Goal: Transaction & Acquisition: Purchase product/service

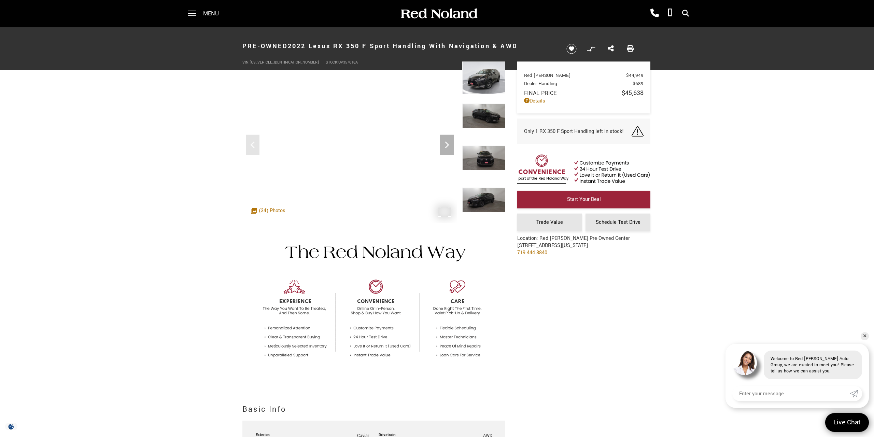
click at [267, 209] on div ".cls-1, .cls-3 { fill: #c50033; } .cls-1 { clip-rule: evenodd; } .cls-2 { clip-…" at bounding box center [268, 211] width 41 height 14
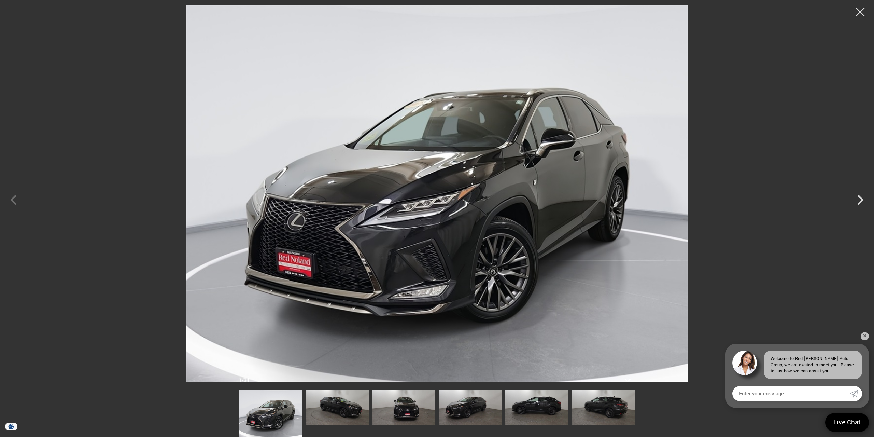
click at [442, 241] on img at bounding box center [437, 193] width 806 height 377
click at [364, 208] on img at bounding box center [437, 193] width 806 height 377
click at [857, 195] on icon "Next" at bounding box center [860, 200] width 20 height 20
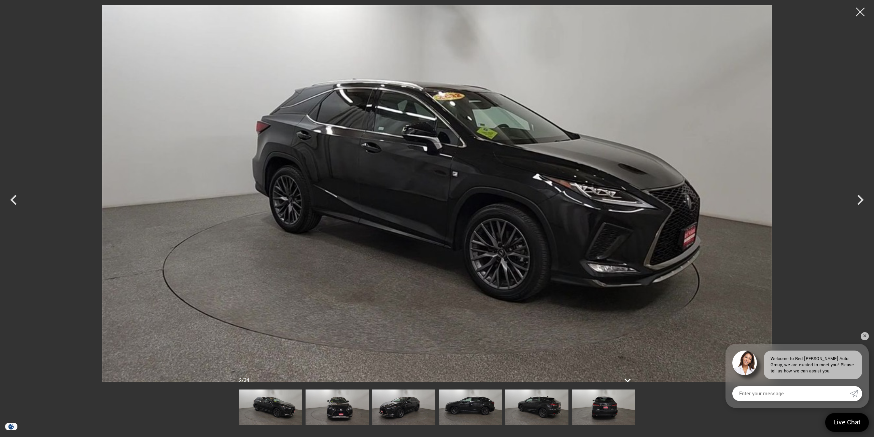
click at [586, 177] on img at bounding box center [437, 193] width 806 height 377
click at [654, 204] on img at bounding box center [437, 193] width 806 height 377
click at [855, 199] on icon "Next" at bounding box center [860, 200] width 20 height 20
click at [852, 199] on icon "Next" at bounding box center [860, 200] width 20 height 20
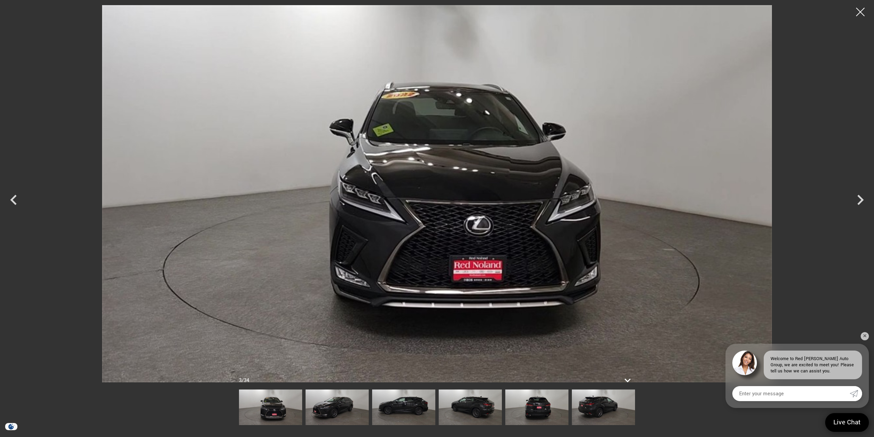
click at [408, 189] on img at bounding box center [437, 193] width 806 height 377
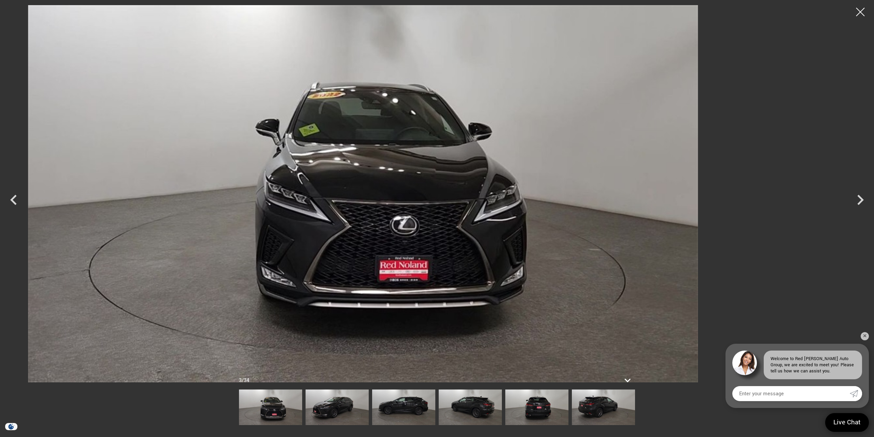
click at [392, 200] on img at bounding box center [363, 193] width 806 height 377
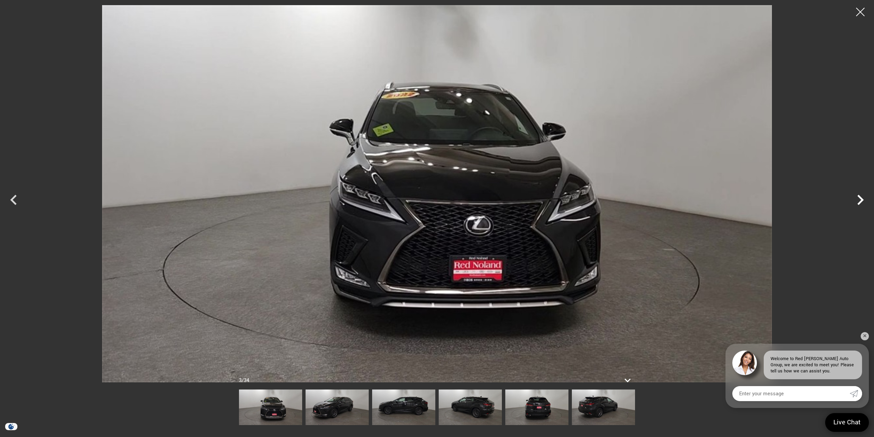
click at [861, 201] on icon "Next" at bounding box center [861, 200] width 6 height 10
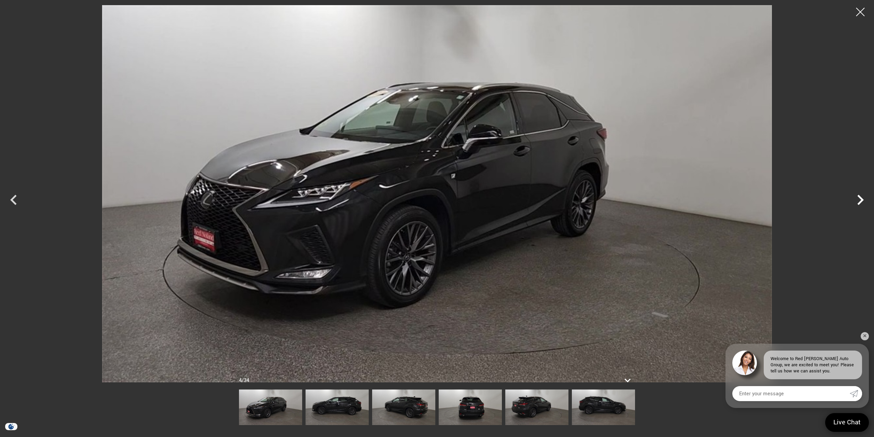
click at [861, 201] on icon "Next" at bounding box center [861, 200] width 6 height 10
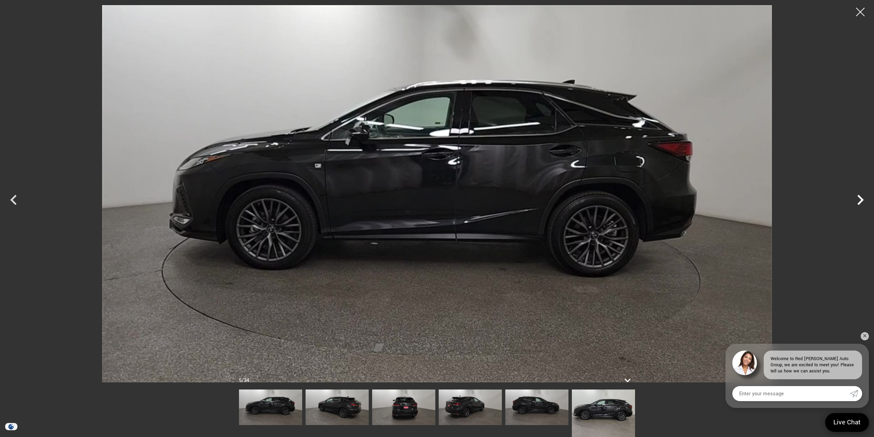
click at [861, 201] on icon "Next" at bounding box center [861, 200] width 6 height 10
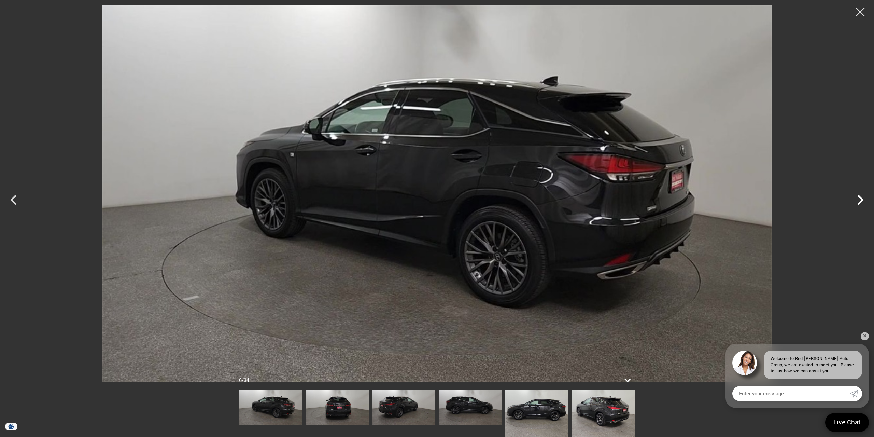
click at [861, 201] on icon "Next" at bounding box center [861, 200] width 6 height 10
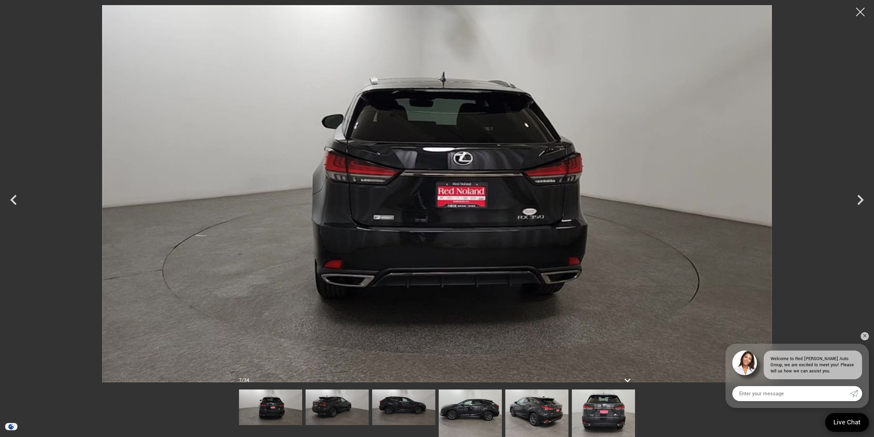
drag, startPoint x: 862, startPoint y: 8, endPoint x: 853, endPoint y: 15, distance: 11.4
click at [861, 7] on div at bounding box center [860, 11] width 17 height 17
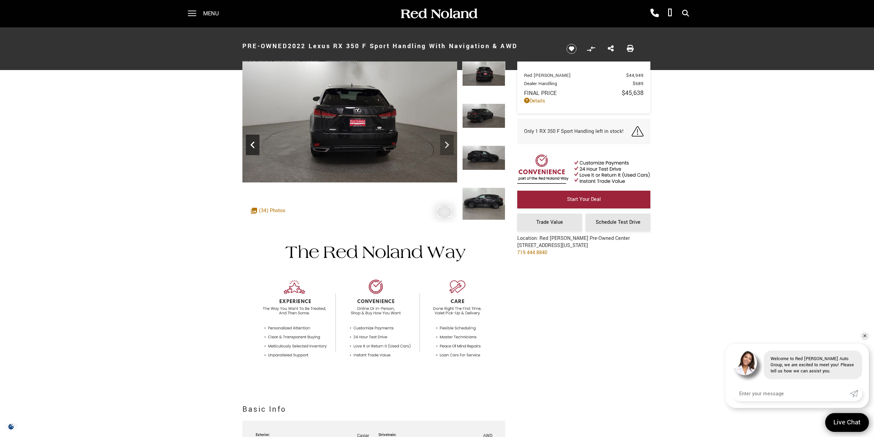
click at [247, 144] on icon "Previous" at bounding box center [253, 145] width 14 height 14
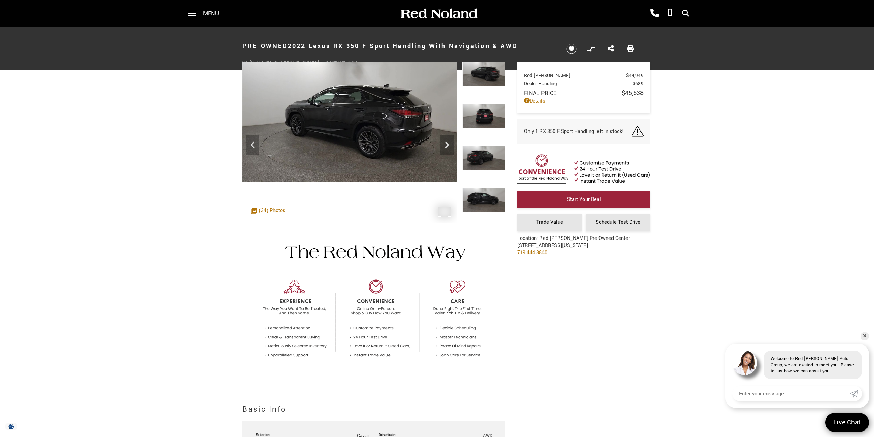
click at [264, 210] on div ".cls-1, .cls-3 { fill: #c50033; } .cls-1 { clip-rule: evenodd; } .cls-2 { clip-…" at bounding box center [268, 211] width 41 height 14
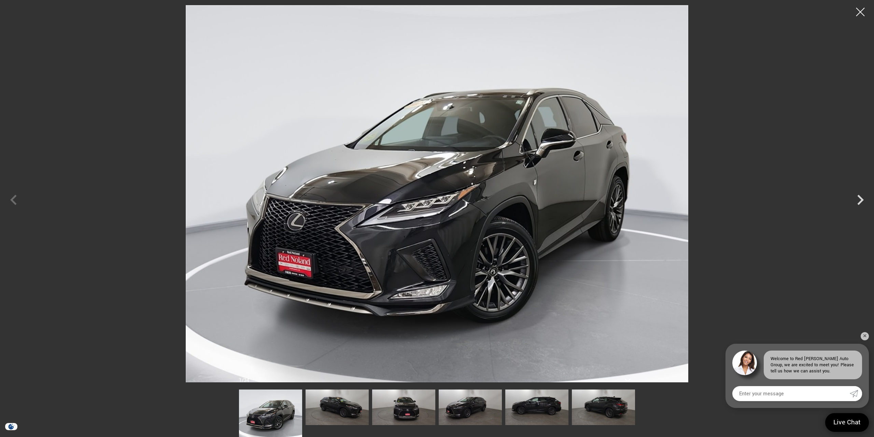
click at [818, 227] on img at bounding box center [437, 193] width 806 height 377
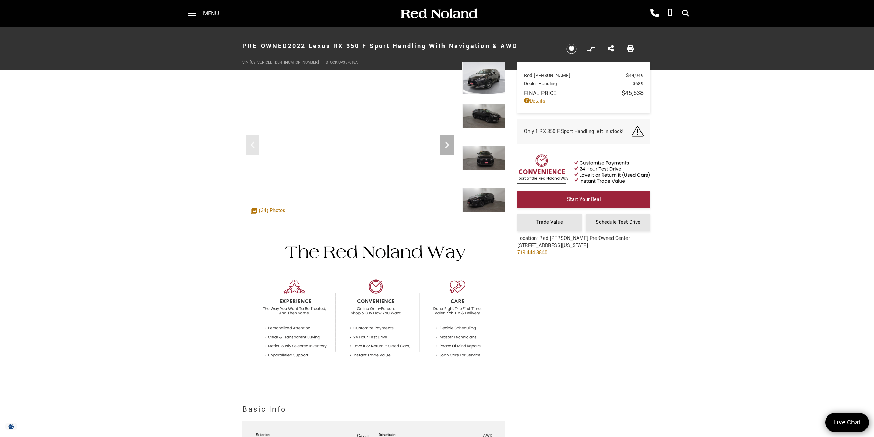
click at [458, 200] on div "360 WalkAround Powered By SpinCar" at bounding box center [373, 141] width 263 height 161
click at [307, 244] on img at bounding box center [373, 303] width 263 height 160
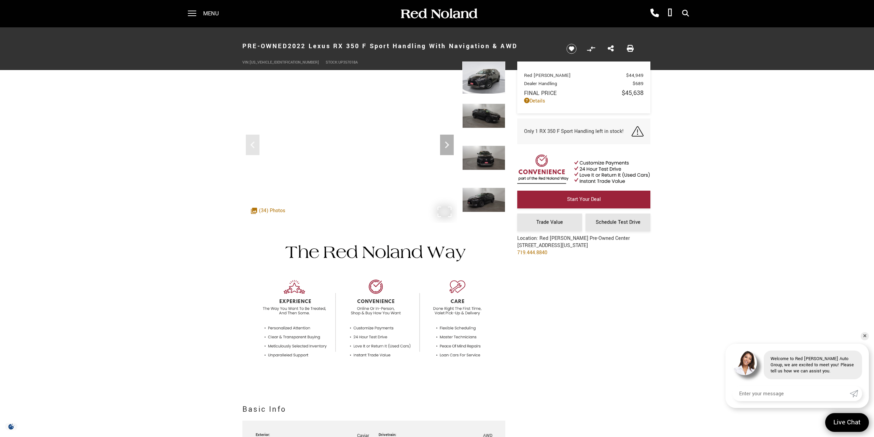
click at [273, 210] on div ".cls-1, .cls-3 { fill: #c50033; } .cls-1 { clip-rule: evenodd; } .cls-2 { clip-…" at bounding box center [268, 211] width 41 height 14
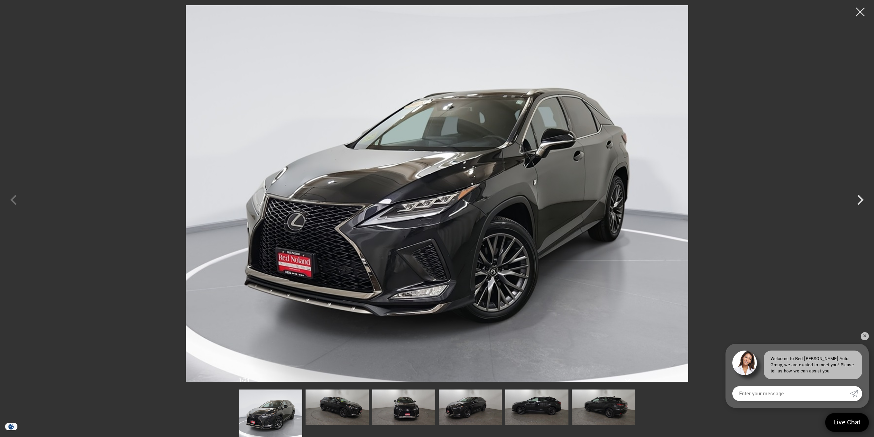
click at [369, 223] on img at bounding box center [437, 193] width 806 height 377
click at [382, 183] on img at bounding box center [437, 193] width 806 height 377
click at [860, 201] on icon "Next" at bounding box center [860, 200] width 20 height 20
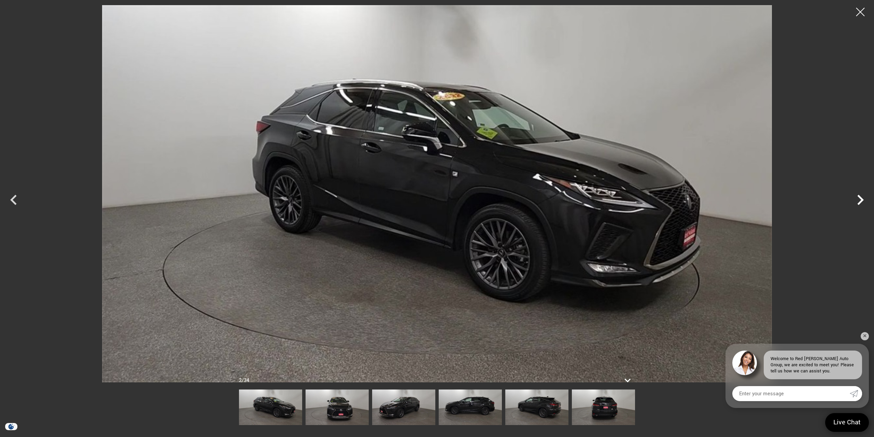
click at [858, 201] on icon "Next" at bounding box center [860, 200] width 20 height 20
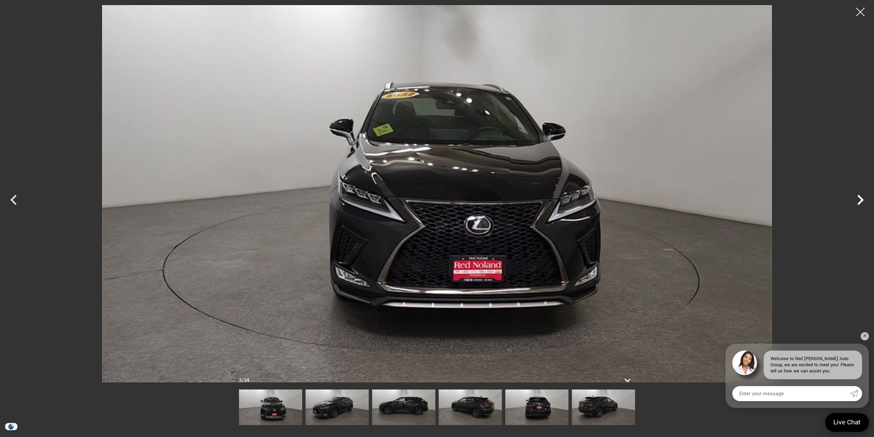
click at [858, 201] on icon "Next" at bounding box center [860, 200] width 20 height 20
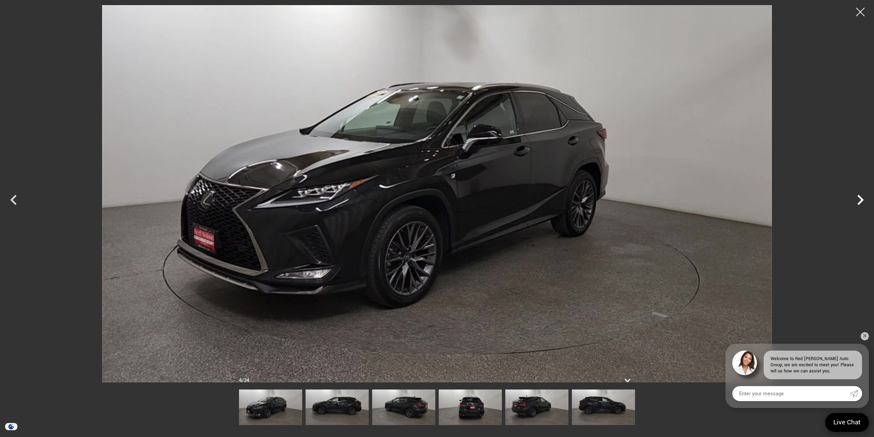
click at [858, 201] on icon "Next" at bounding box center [860, 200] width 20 height 20
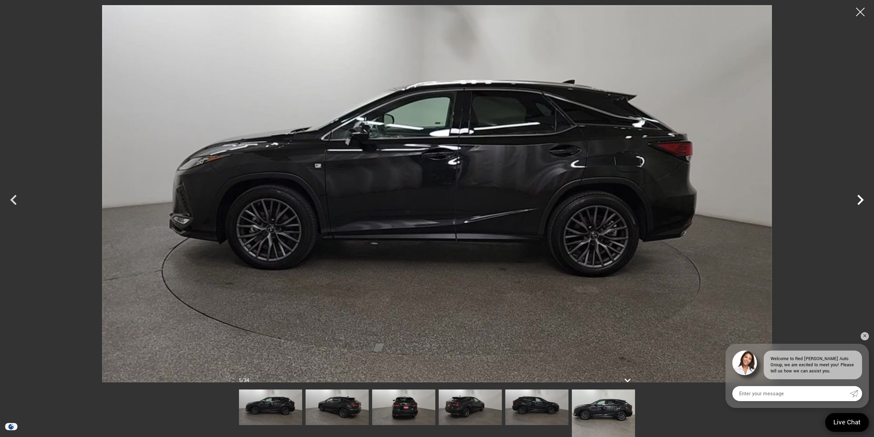
click at [858, 201] on icon "Next" at bounding box center [860, 200] width 20 height 20
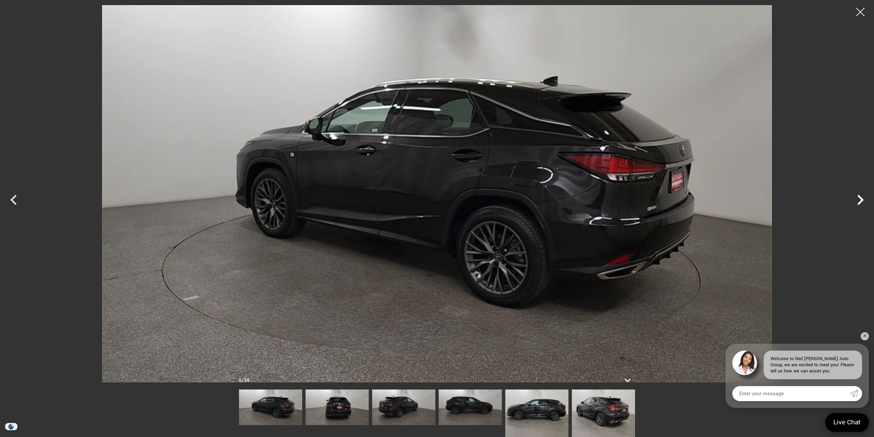
click at [858, 201] on icon "Next" at bounding box center [860, 200] width 20 height 20
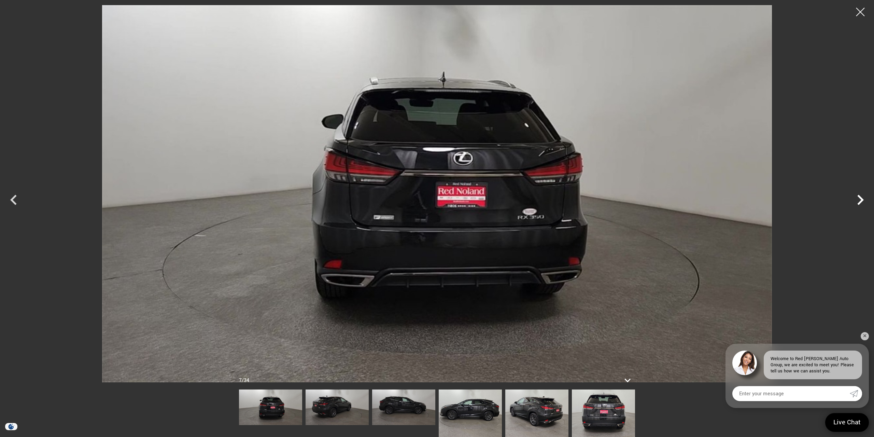
click at [858, 201] on icon "Next" at bounding box center [860, 200] width 20 height 20
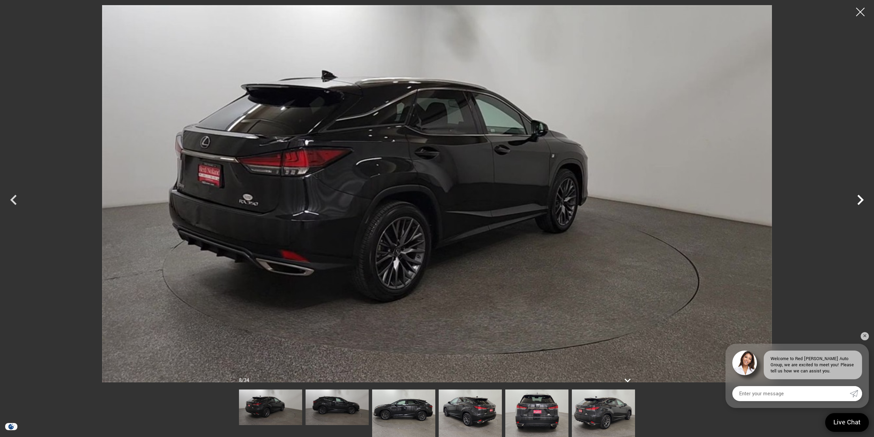
click at [858, 201] on icon "Next" at bounding box center [860, 200] width 20 height 20
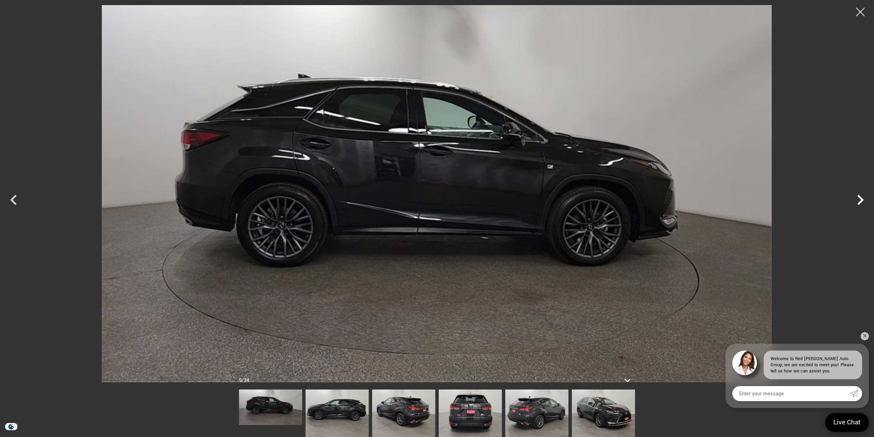
click at [858, 202] on icon "Next" at bounding box center [860, 200] width 20 height 20
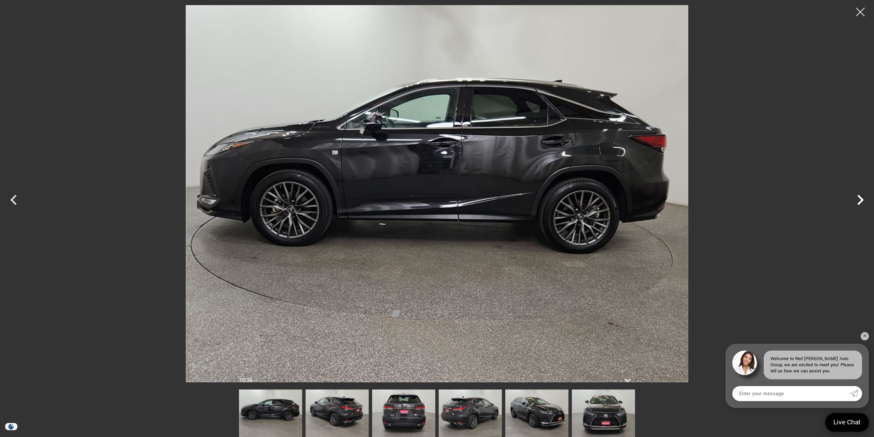
click at [860, 198] on icon "Next" at bounding box center [861, 200] width 6 height 10
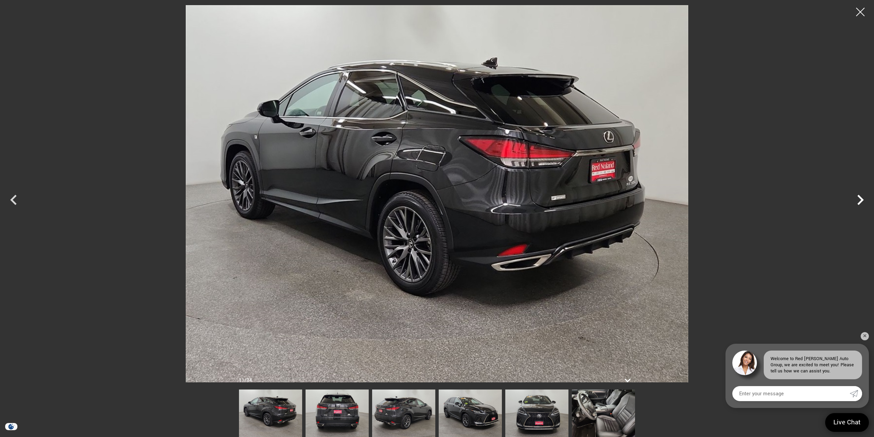
click at [860, 198] on icon "Next" at bounding box center [860, 200] width 20 height 20
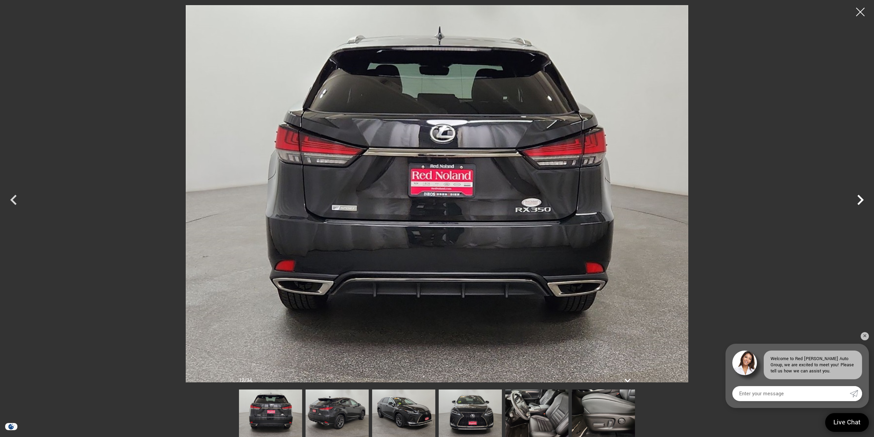
click at [857, 197] on icon "Next" at bounding box center [860, 200] width 20 height 20
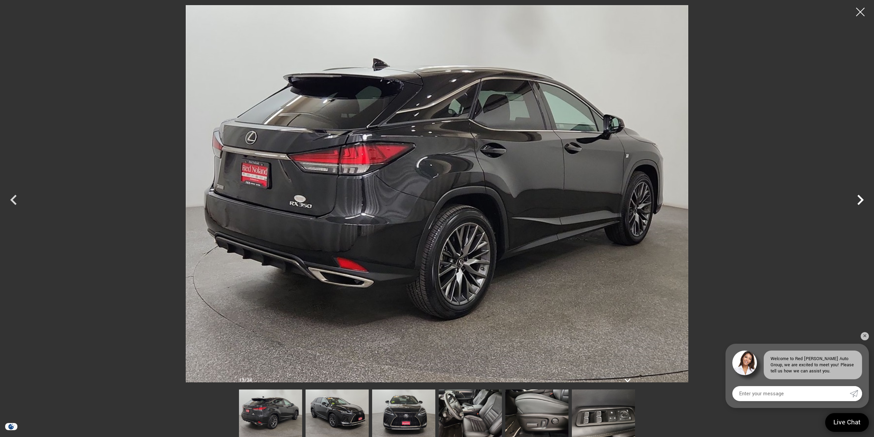
click at [857, 197] on icon "Next" at bounding box center [860, 200] width 20 height 20
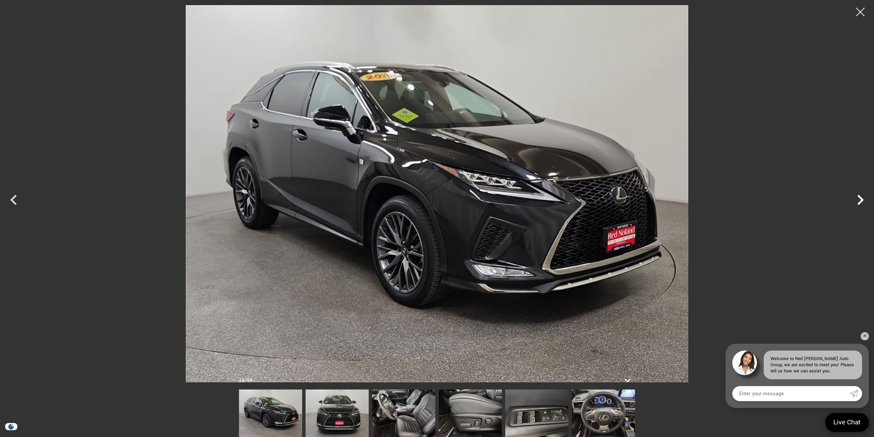
click at [857, 197] on icon "Next" at bounding box center [860, 200] width 20 height 20
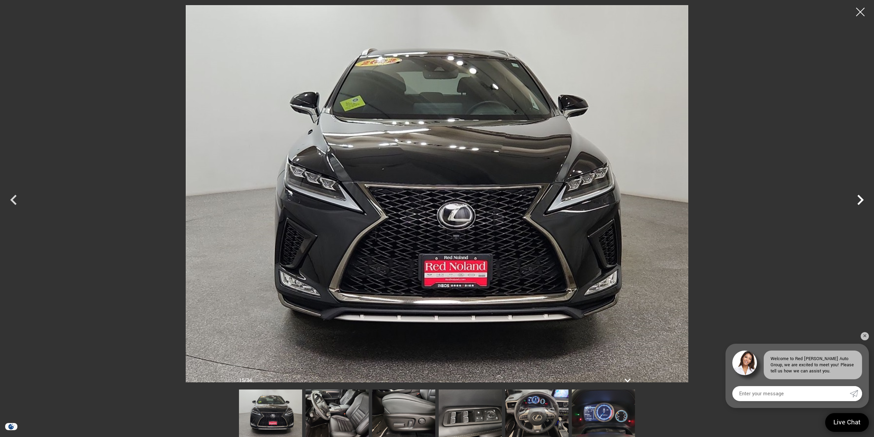
click at [857, 197] on icon "Next" at bounding box center [860, 200] width 20 height 20
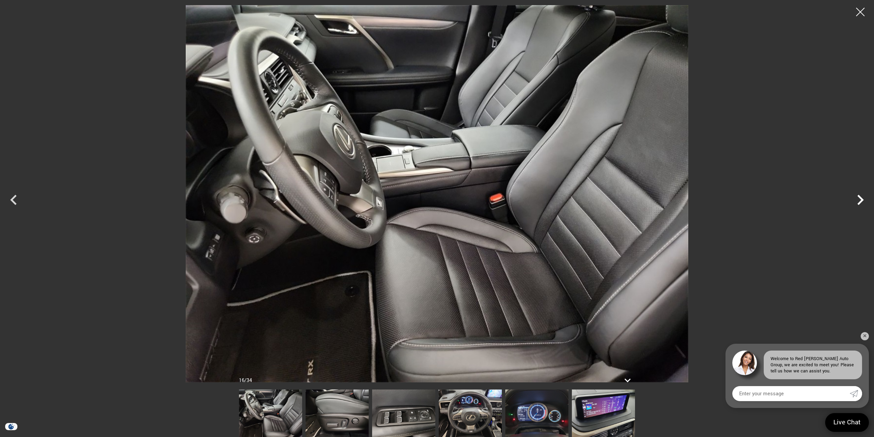
click at [857, 196] on icon "Next" at bounding box center [860, 200] width 20 height 20
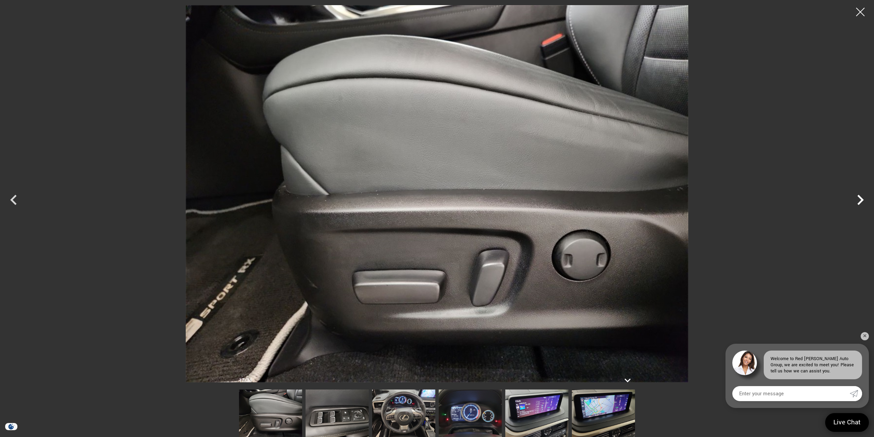
click at [857, 196] on icon "Next" at bounding box center [860, 200] width 20 height 20
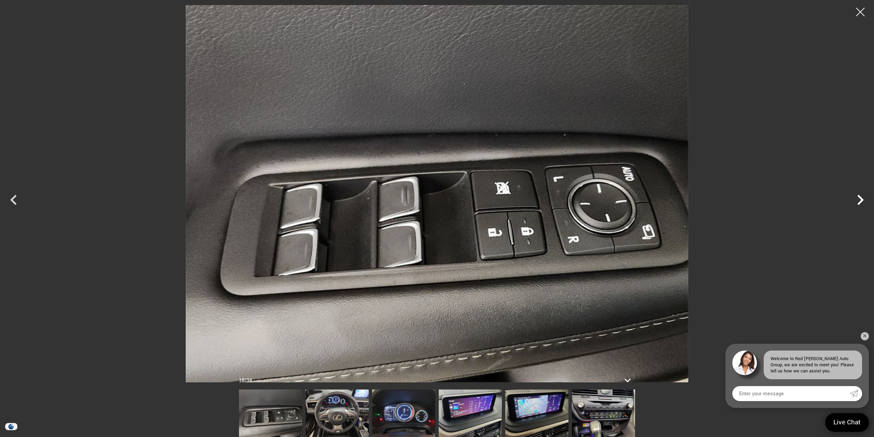
click at [857, 196] on icon "Next" at bounding box center [860, 200] width 20 height 20
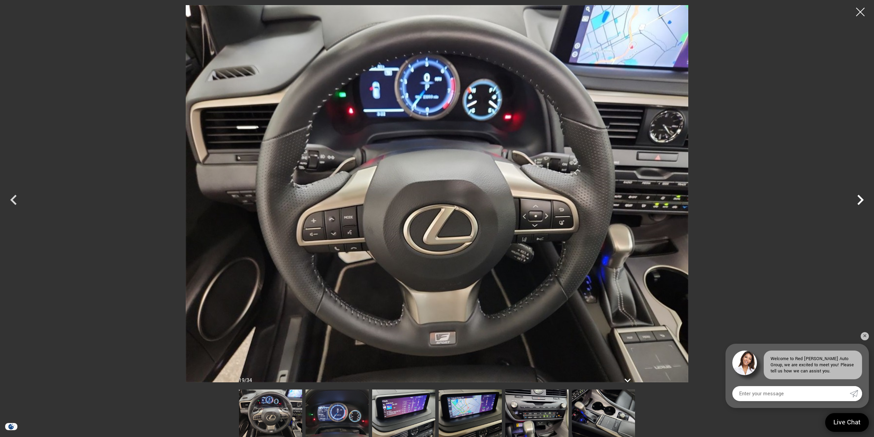
click at [857, 196] on icon "Next" at bounding box center [860, 200] width 20 height 20
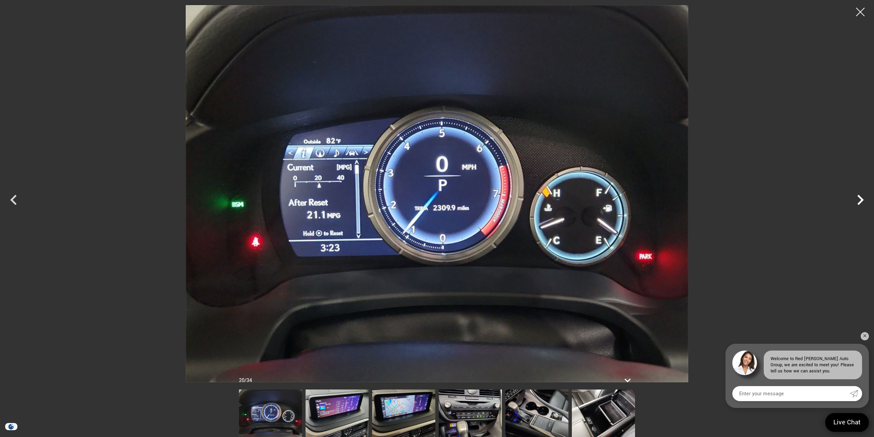
click at [857, 196] on icon "Next" at bounding box center [860, 200] width 20 height 20
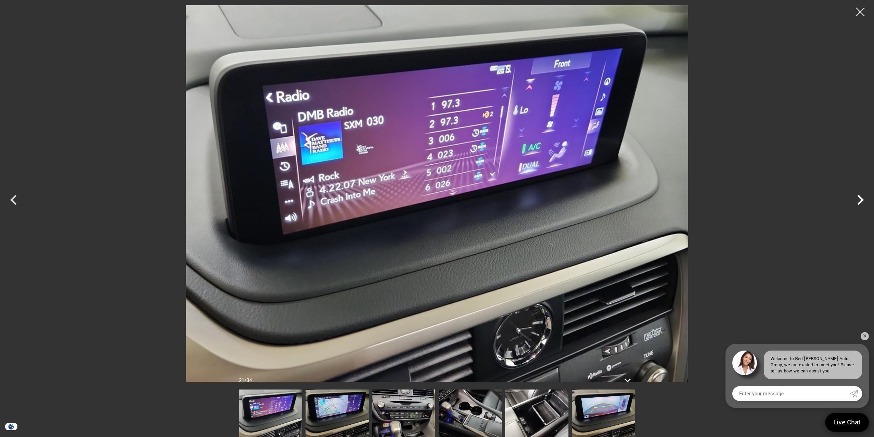
click at [857, 196] on icon "Next" at bounding box center [860, 200] width 20 height 20
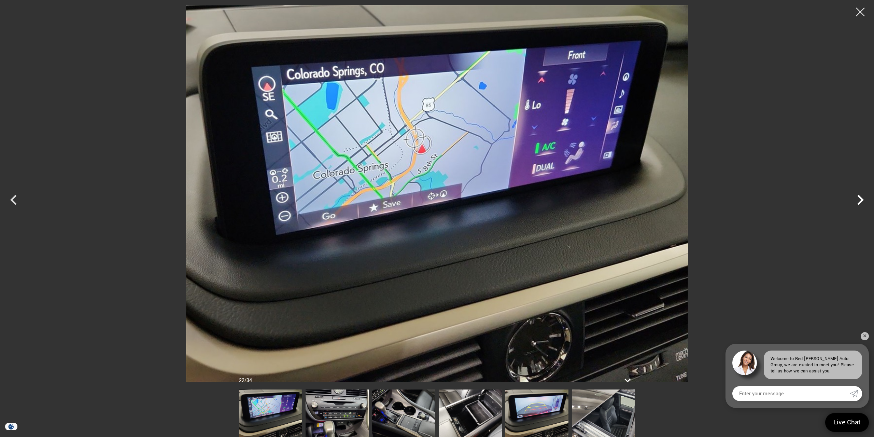
click at [857, 196] on icon "Next" at bounding box center [860, 200] width 20 height 20
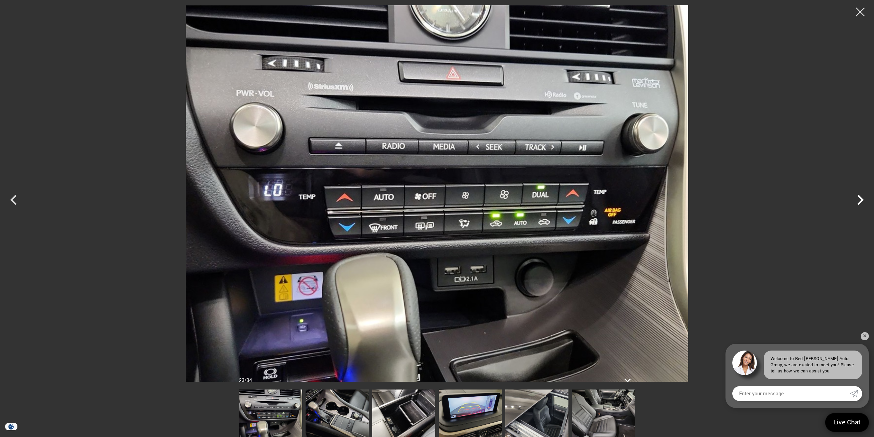
click at [857, 196] on icon "Next" at bounding box center [860, 200] width 20 height 20
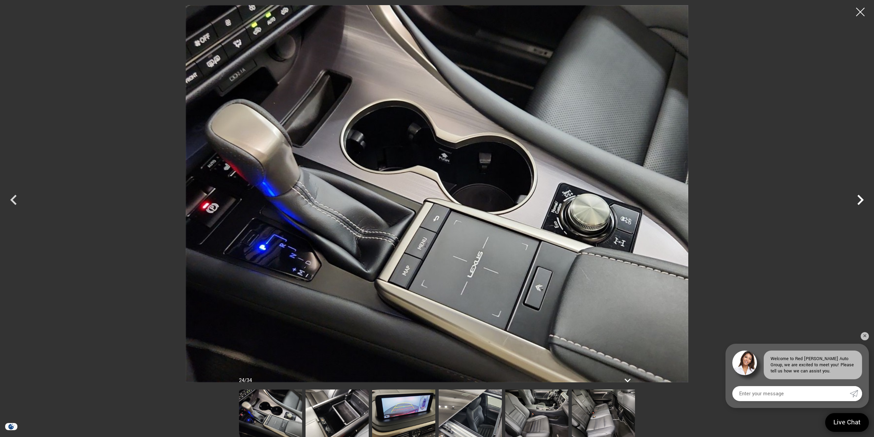
click at [857, 196] on icon "Next" at bounding box center [860, 200] width 20 height 20
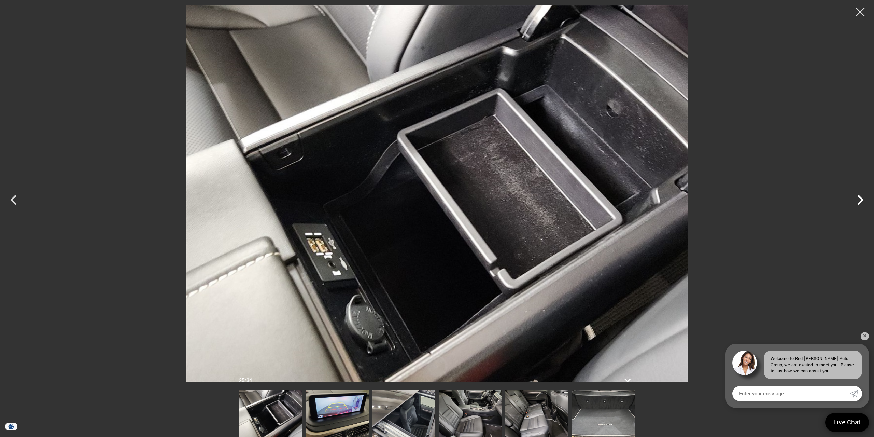
click at [857, 196] on icon "Next" at bounding box center [860, 200] width 20 height 20
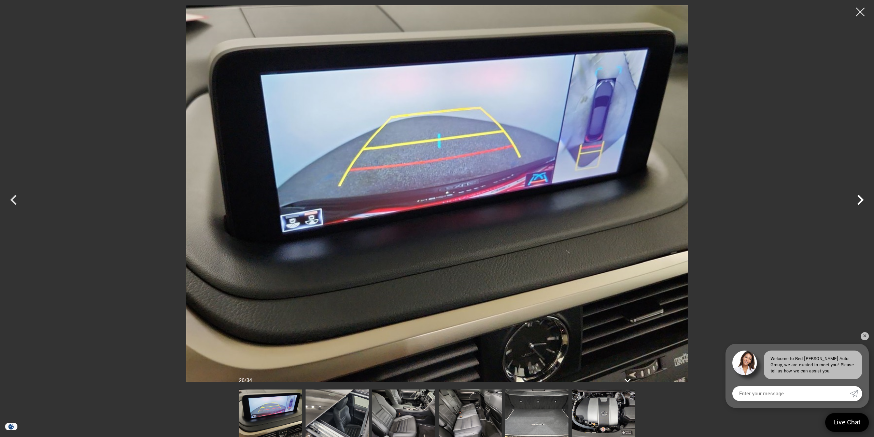
click at [857, 196] on icon "Next" at bounding box center [860, 200] width 20 height 20
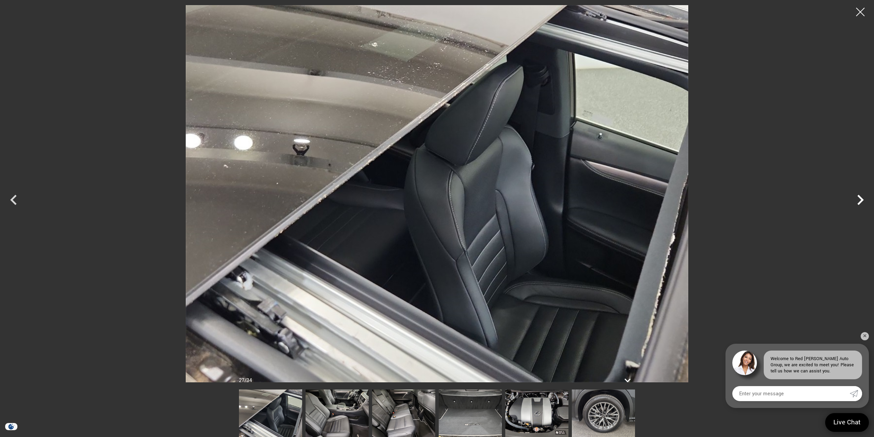
click at [857, 196] on icon "Next" at bounding box center [860, 200] width 20 height 20
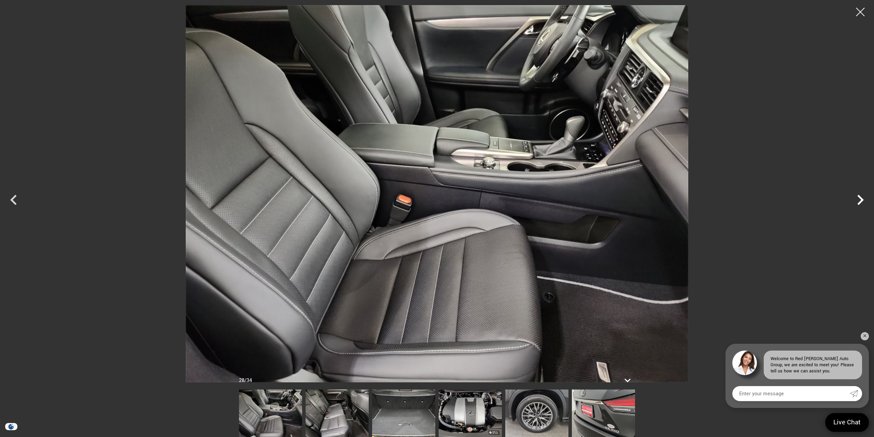
click at [857, 196] on icon "Next" at bounding box center [860, 200] width 20 height 20
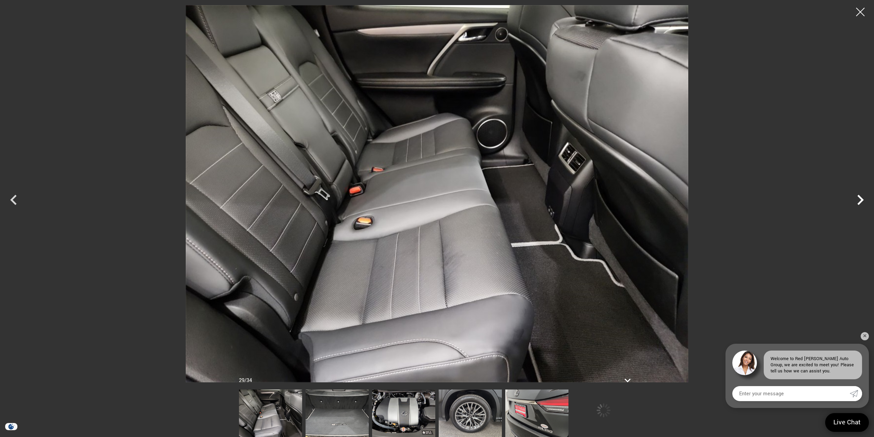
click at [856, 196] on icon "Next" at bounding box center [860, 200] width 20 height 20
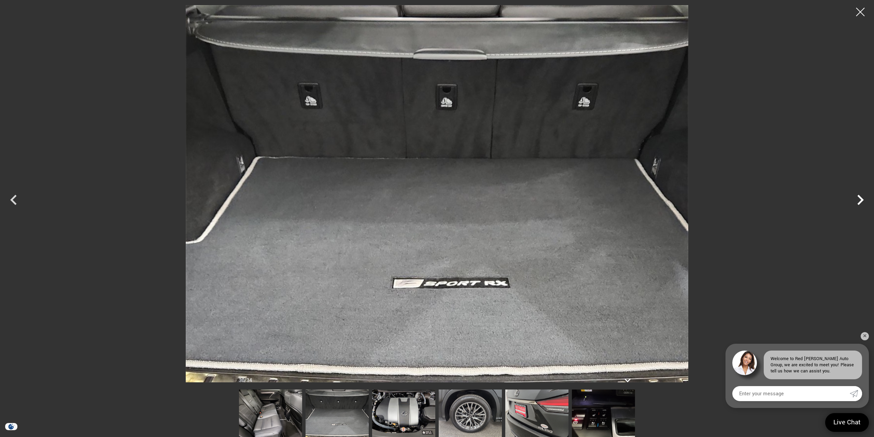
click at [856, 196] on icon "Next" at bounding box center [860, 200] width 20 height 20
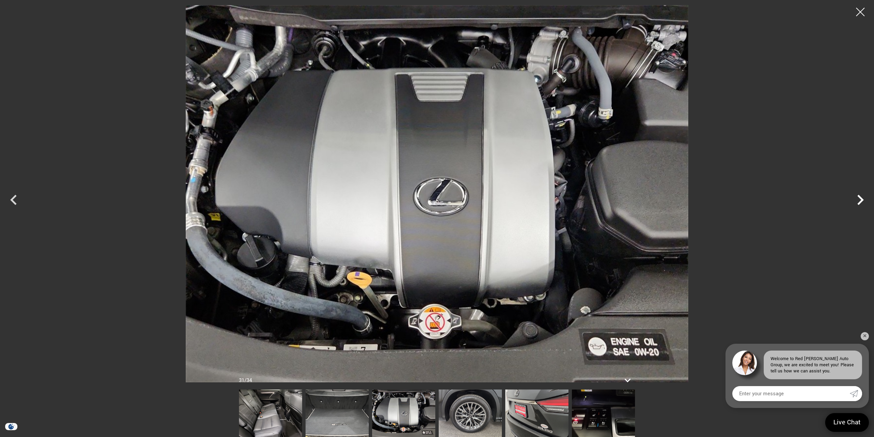
click at [856, 196] on icon "Next" at bounding box center [860, 200] width 20 height 20
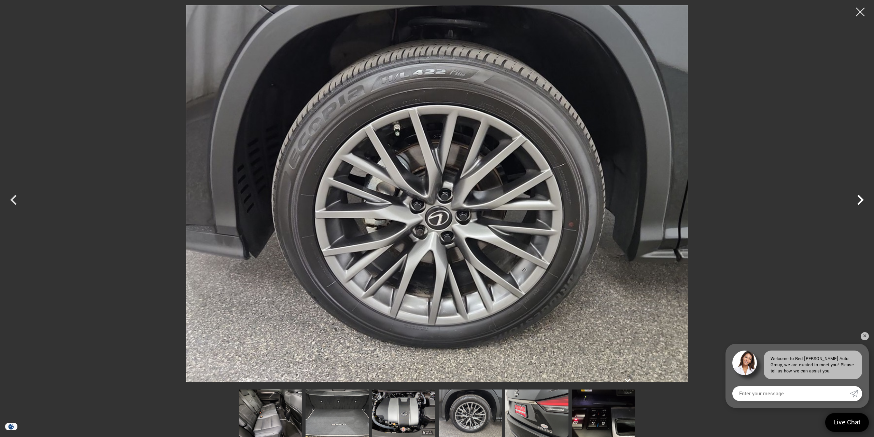
click at [856, 196] on icon "Next" at bounding box center [860, 200] width 20 height 20
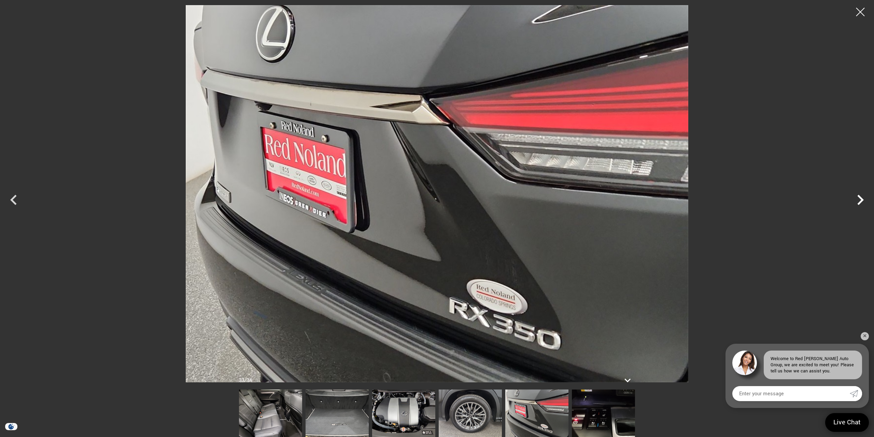
click at [864, 200] on icon "Next" at bounding box center [861, 200] width 6 height 10
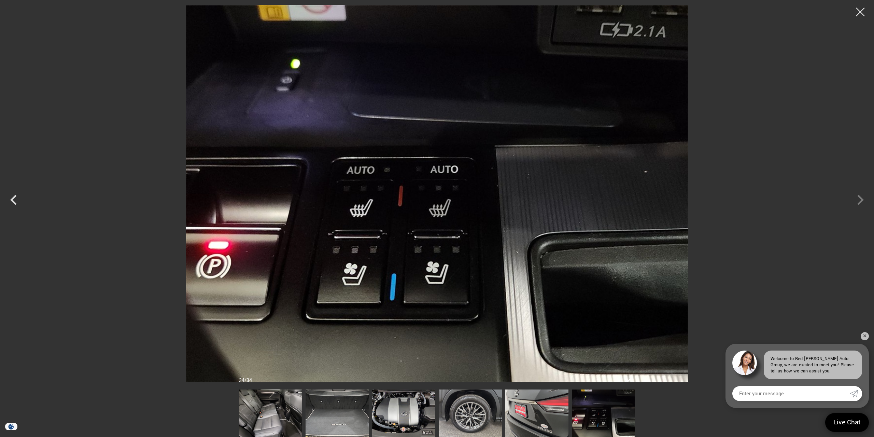
click at [864, 200] on div at bounding box center [437, 193] width 874 height 377
click at [863, 199] on div at bounding box center [437, 193] width 874 height 377
click at [859, 198] on div at bounding box center [437, 193] width 874 height 377
click at [865, 12] on div at bounding box center [861, 12] width 18 height 18
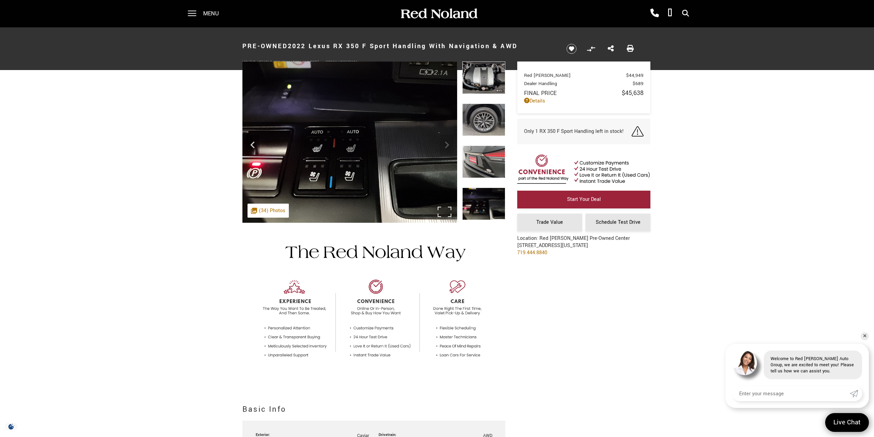
click at [262, 210] on div ".cls-1, .cls-3 { fill: #c50033; } .cls-1 { clip-rule: evenodd; } .cls-2 { clip-…" at bounding box center [268, 211] width 41 height 14
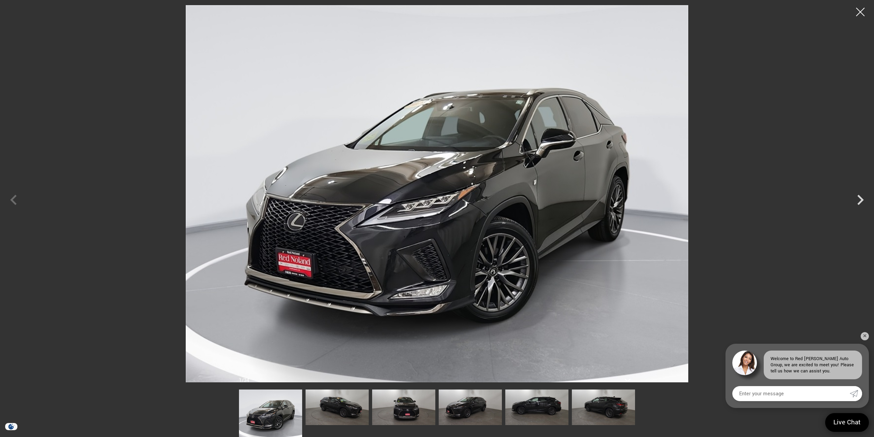
click at [30, 268] on div at bounding box center [437, 193] width 874 height 377
click at [860, 12] on div at bounding box center [861, 12] width 18 height 18
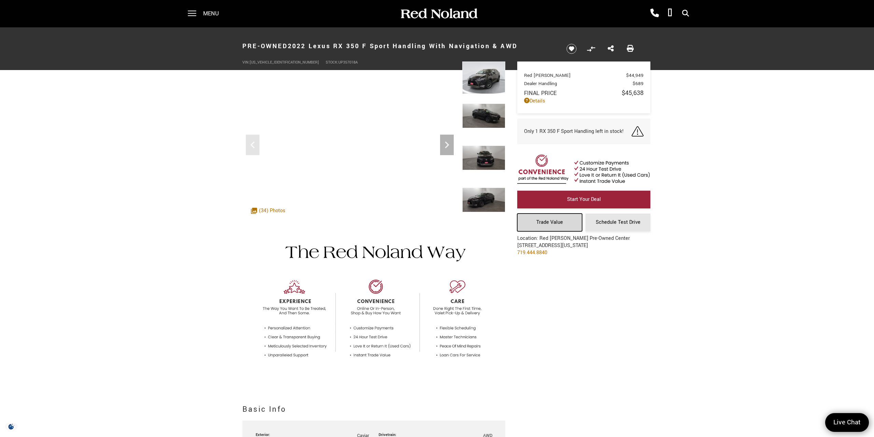
click at [554, 221] on span "Trade Value" at bounding box center [550, 222] width 27 height 7
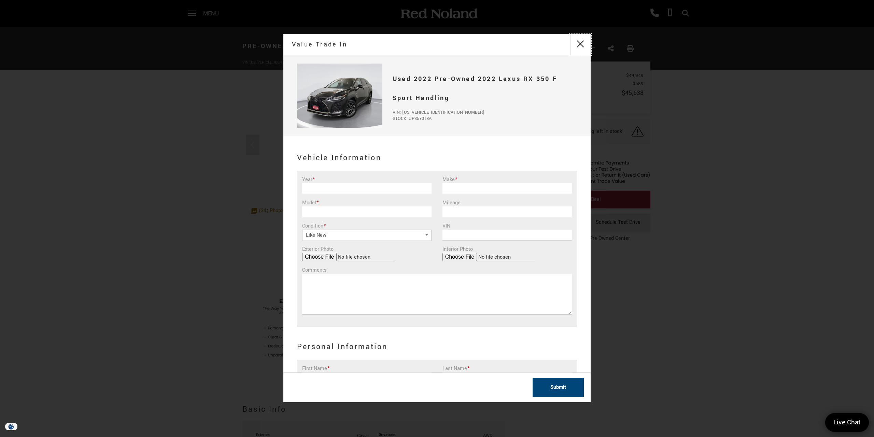
click at [579, 46] on button "close" at bounding box center [580, 44] width 20 height 20
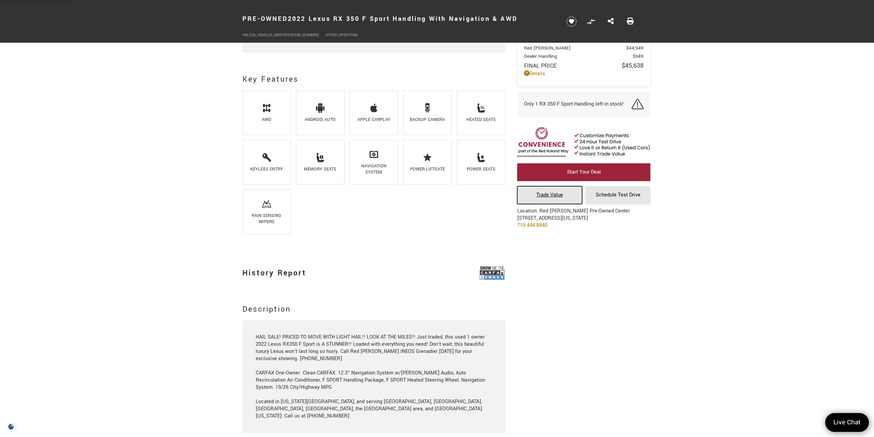
scroll to position [462, 0]
